Goal: Transaction & Acquisition: Purchase product/service

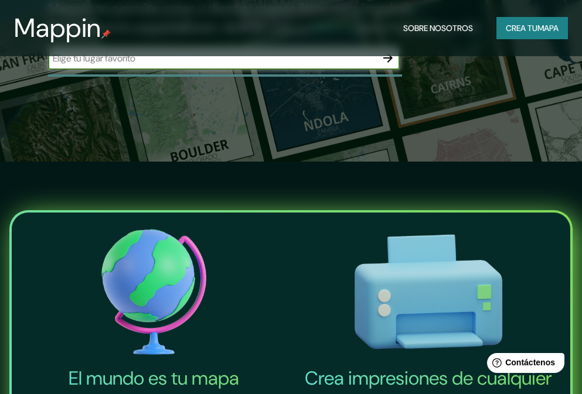
scroll to position [176, 0]
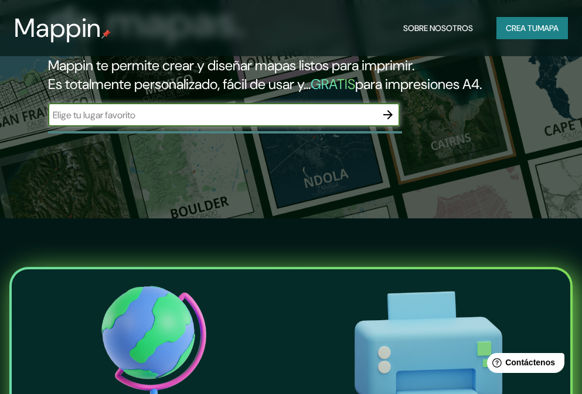
drag, startPoint x: 63, startPoint y: 133, endPoint x: 73, endPoint y: 132, distance: 10.0
click at [63, 122] on input "text" at bounding box center [212, 114] width 328 height 13
click at [66, 122] on input "text" at bounding box center [212, 114] width 328 height 13
type input "chancha"
click at [393, 122] on icon "button" at bounding box center [388, 115] width 14 height 14
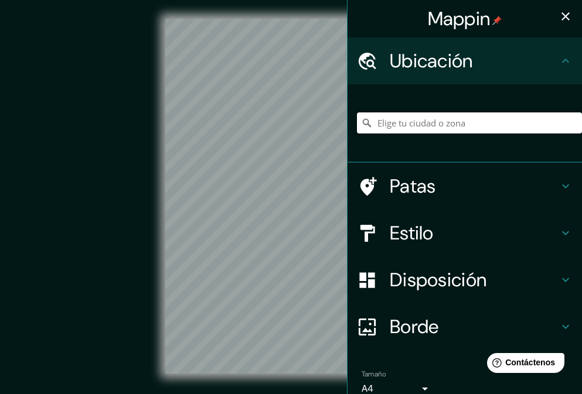
click at [385, 120] on input "Elige tu ciudad o zona" at bounding box center [469, 123] width 225 height 21
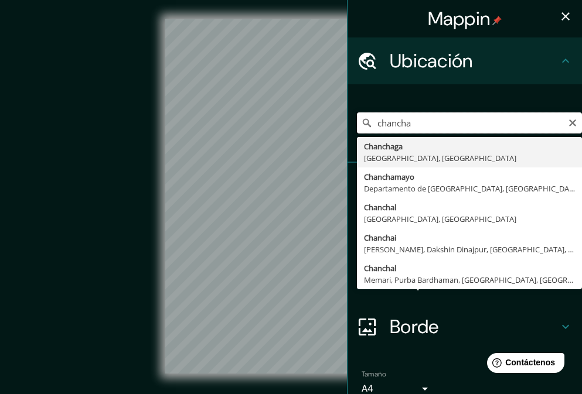
click at [416, 124] on input "chancha" at bounding box center [469, 123] width 225 height 21
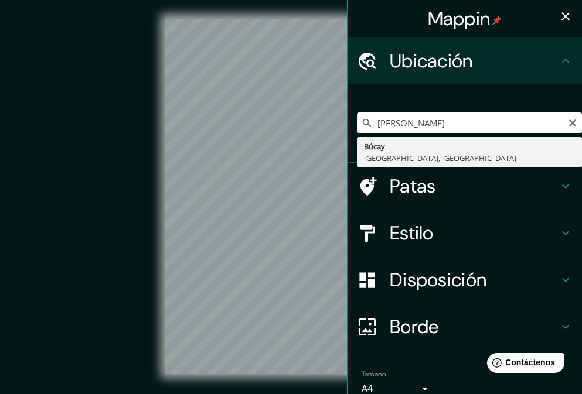
type input "Búcay, [GEOGRAPHIC_DATA], [GEOGRAPHIC_DATA]"
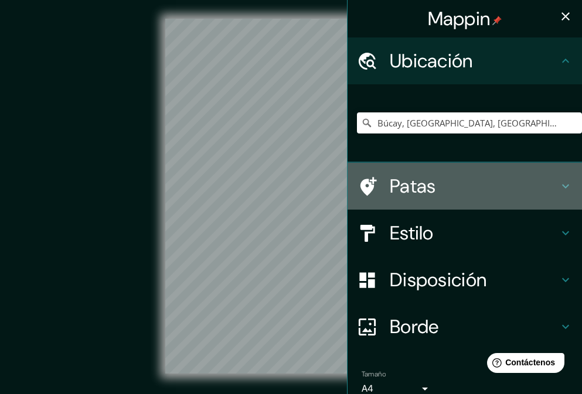
click at [402, 189] on font "Patas" at bounding box center [413, 186] width 46 height 25
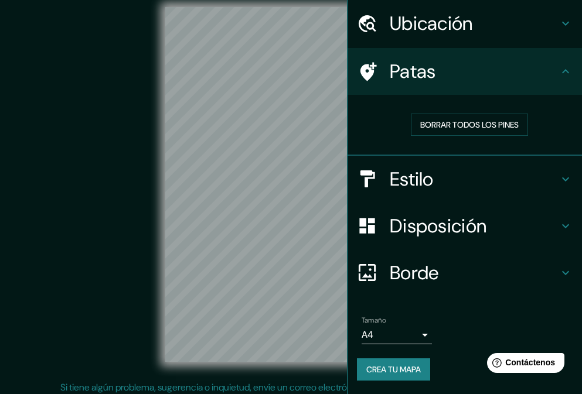
scroll to position [17, 0]
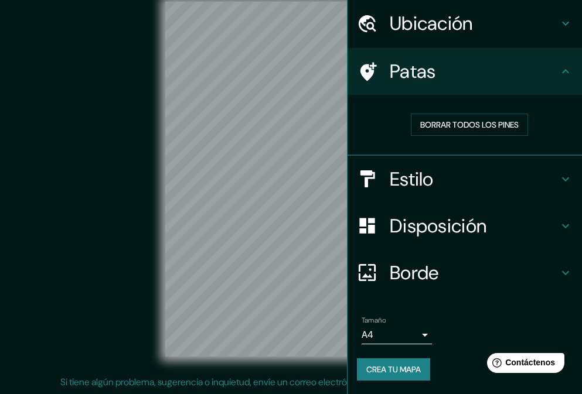
click at [370, 370] on font "Crea tu mapa" at bounding box center [393, 370] width 55 height 11
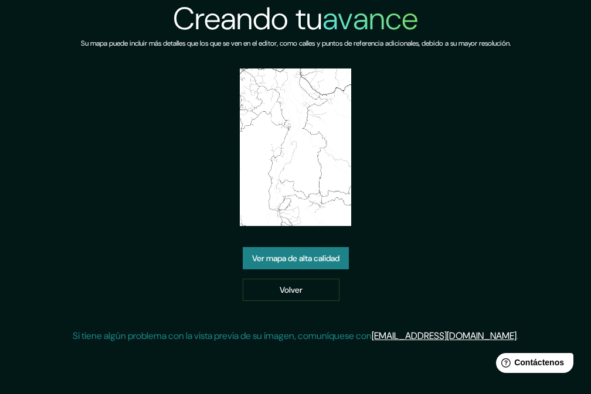
click at [298, 258] on font "Ver mapa de alta calidad" at bounding box center [295, 258] width 87 height 11
